Goal: Transaction & Acquisition: Purchase product/service

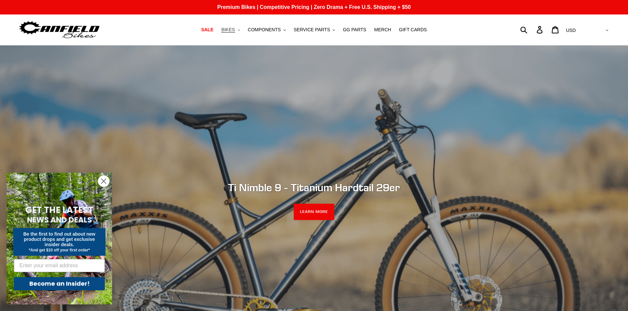
click at [235, 33] on span "BIKES" at bounding box center [228, 30] width 14 height 6
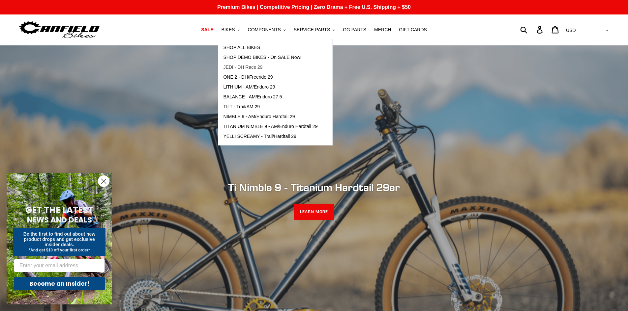
click at [250, 66] on span "JEDI - DH Race 29" at bounding box center [242, 68] width 39 height 6
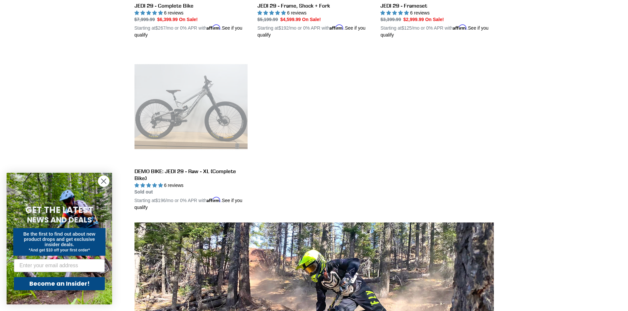
scroll to position [198, 0]
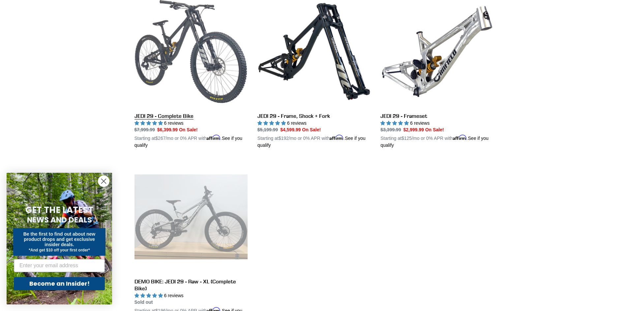
click at [202, 65] on link "JEDI 29 - Complete Bike" at bounding box center [190, 72] width 113 height 154
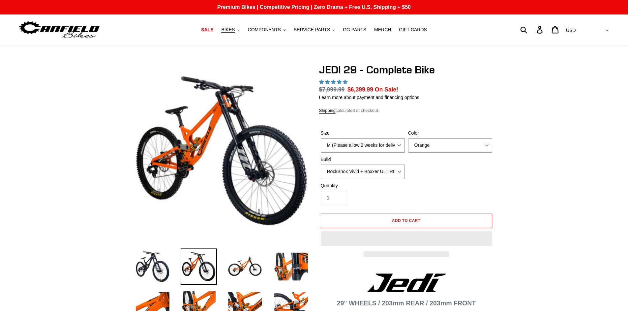
select select "highest-rating"
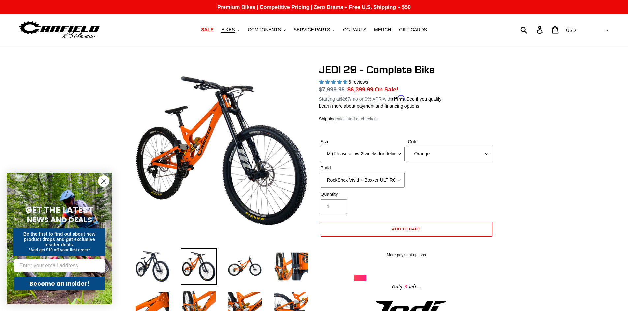
click at [398, 160] on select "M (Please allow 2 weeks for delivery) L (Please allow 2 weeks for delivery) XL …" at bounding box center [363, 154] width 84 height 14
select select "L (Please allow 2 weeks for delivery)"
click at [321, 147] on select "M (Please allow 2 weeks for delivery) L (Please allow 2 weeks for delivery) XL …" at bounding box center [363, 154] width 84 height 14
click at [426, 157] on select "Orange Stealth Black Raw" at bounding box center [450, 154] width 84 height 14
click at [408, 147] on select "Orange Stealth Black Raw" at bounding box center [450, 154] width 84 height 14
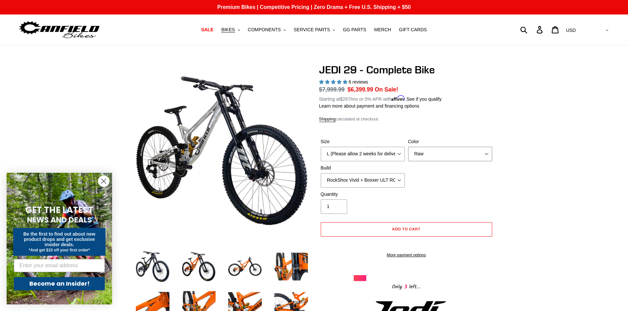
click at [427, 158] on select "Orange Stealth Black Raw" at bounding box center [450, 154] width 84 height 14
click at [408, 147] on select "Orange Stealth Black Raw" at bounding box center [450, 154] width 84 height 14
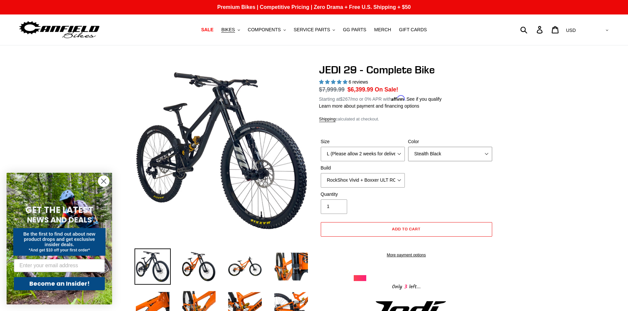
click at [421, 159] on select "Orange Stealth Black Raw" at bounding box center [450, 154] width 84 height 14
select select "Raw"
click at [408, 147] on select "Orange Stealth Black Raw" at bounding box center [450, 154] width 84 height 14
